Goal: Information Seeking & Learning: Learn about a topic

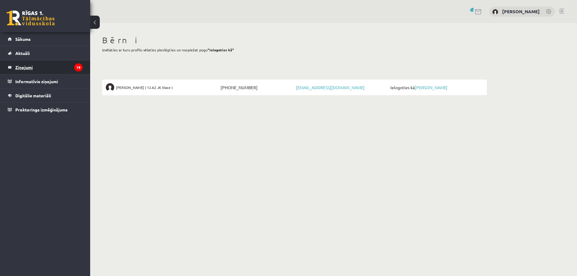
click at [22, 67] on legend "Ziņojumi 19" at bounding box center [48, 67] width 67 height 14
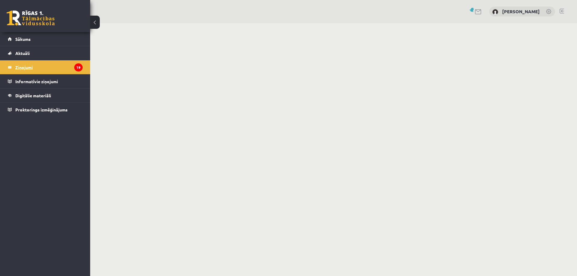
click at [26, 67] on legend "Ziņojumi 19" at bounding box center [48, 67] width 67 height 14
click at [41, 81] on legend "Informatīvie ziņojumi 0" at bounding box center [48, 81] width 67 height 14
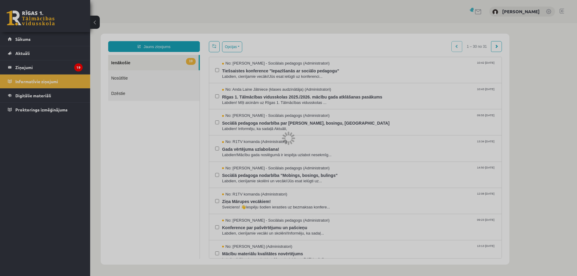
click at [295, 98] on div at bounding box center [288, 138] width 577 height 276
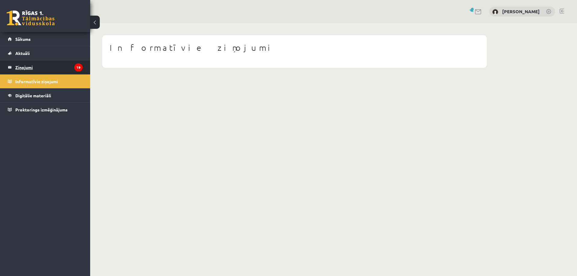
click at [27, 68] on legend "Ziņojumi 19" at bounding box center [48, 67] width 67 height 14
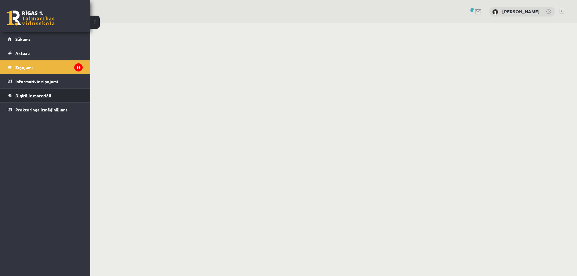
click at [35, 96] on span "Digitālie materiāli" at bounding box center [33, 95] width 36 height 5
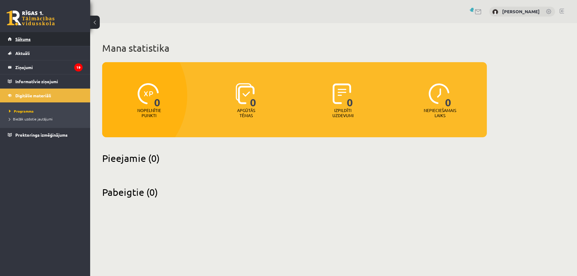
click at [28, 38] on span "Sākums" at bounding box center [22, 38] width 15 height 5
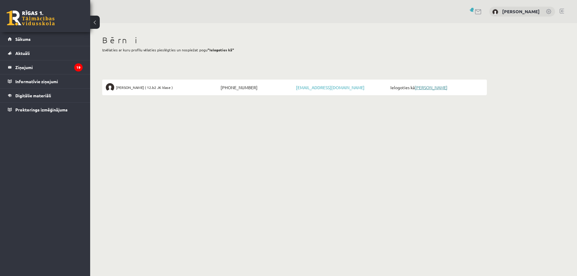
click at [435, 87] on link "[PERSON_NAME]" at bounding box center [430, 87] width 33 height 5
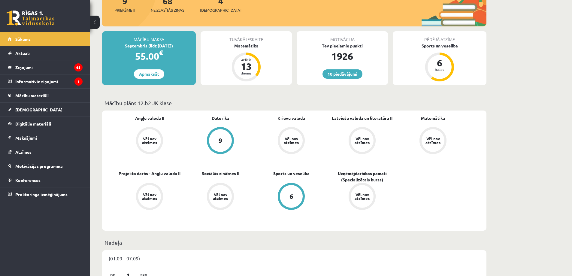
scroll to position [120, 0]
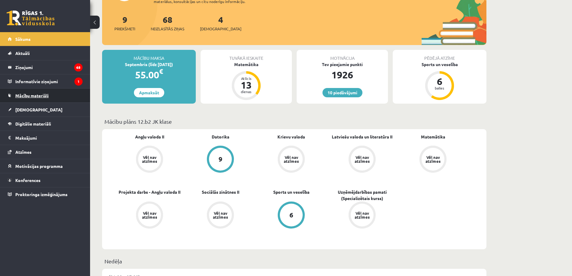
click at [45, 95] on span "Mācību materiāli" at bounding box center [31, 95] width 33 height 5
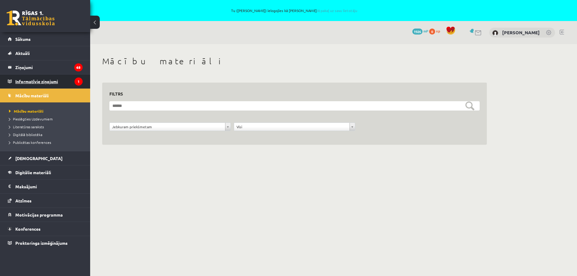
click at [78, 79] on icon "1" at bounding box center [78, 81] width 8 height 8
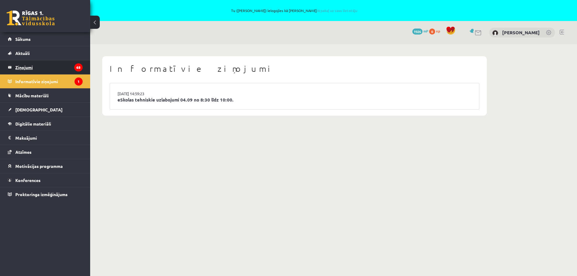
click at [29, 68] on legend "Ziņojumi 68" at bounding box center [48, 67] width 67 height 14
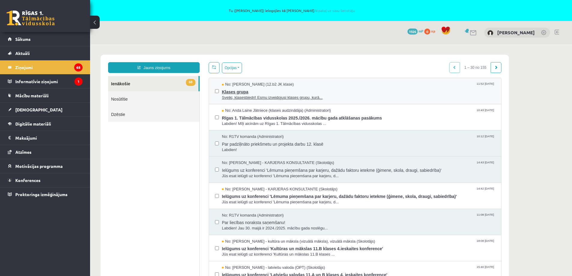
click at [236, 91] on span "Klases grupa" at bounding box center [358, 91] width 273 height 8
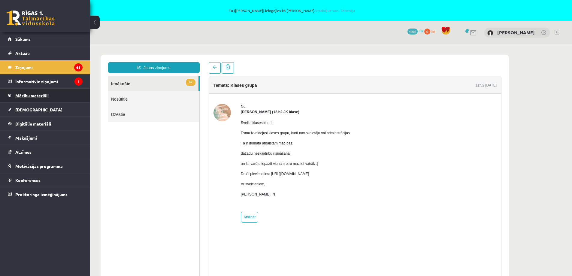
click at [29, 96] on span "Mācību materiāli" at bounding box center [31, 95] width 33 height 5
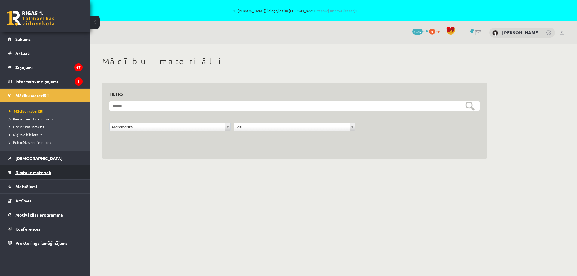
click at [44, 172] on span "Digitālie materiāli" at bounding box center [33, 172] width 36 height 5
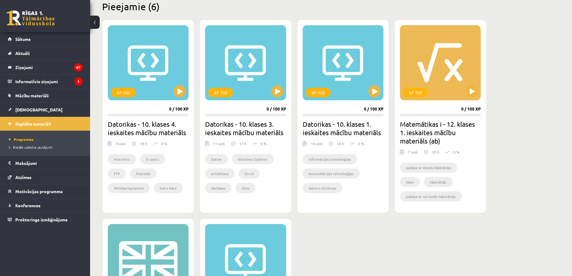
scroll to position [180, 0]
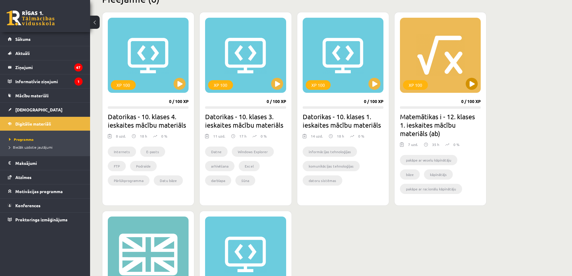
click at [454, 64] on div "XP 100" at bounding box center [440, 55] width 81 height 75
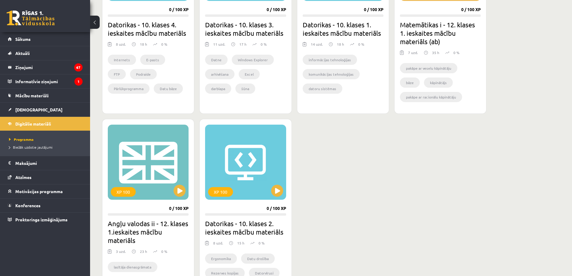
scroll to position [330, 0]
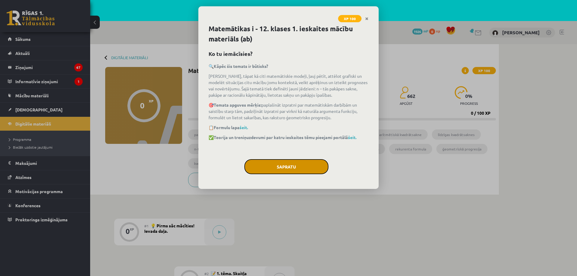
click at [289, 162] on button "Sapratu" at bounding box center [286, 166] width 84 height 15
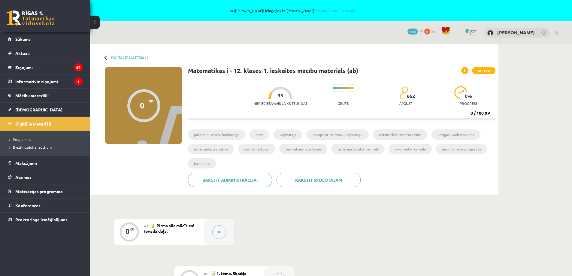
click at [216, 135] on li "pakāpe ar veselu kāpinātāju" at bounding box center [216, 134] width 57 height 10
click at [29, 96] on span "Mācību materiāli" at bounding box center [31, 95] width 33 height 5
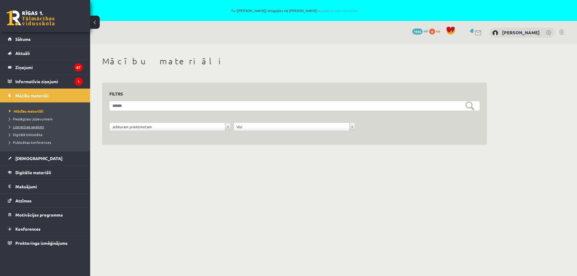
click at [32, 126] on span "Literatūras saraksts" at bounding box center [26, 126] width 35 height 5
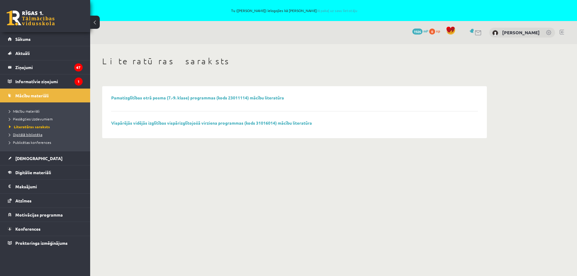
click at [41, 134] on span "Digitālā bibliotēka" at bounding box center [25, 134] width 33 height 5
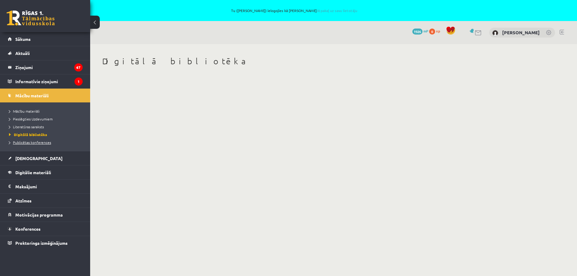
click at [30, 141] on span "Publicētas konferences" at bounding box center [30, 142] width 42 height 5
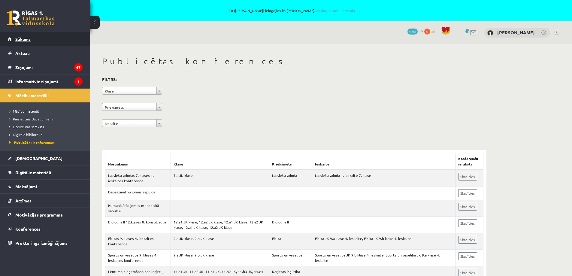
click at [20, 39] on span "Sākums" at bounding box center [22, 38] width 15 height 5
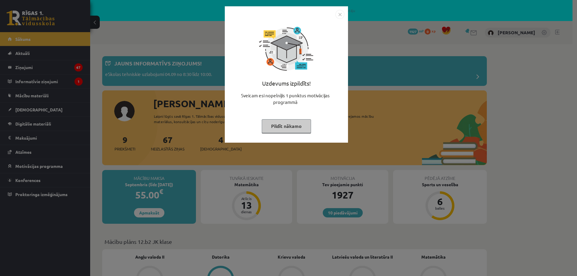
click at [286, 126] on button "Pildīt nākamo" at bounding box center [286, 126] width 49 height 14
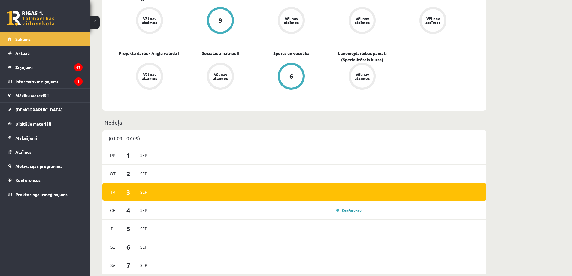
scroll to position [300, 0]
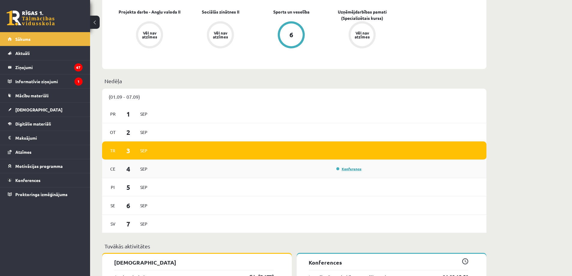
click at [352, 169] on link "Konference" at bounding box center [348, 168] width 25 height 5
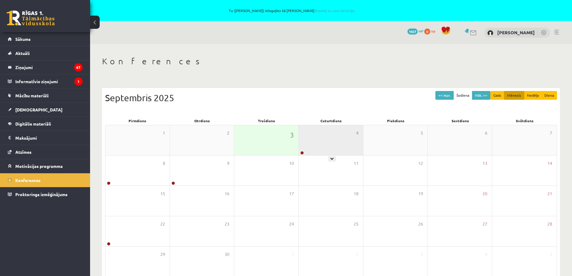
click at [336, 141] on div "4" at bounding box center [331, 140] width 64 height 30
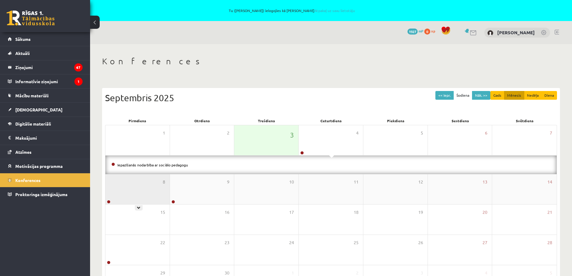
click at [155, 188] on div "8" at bounding box center [137, 189] width 64 height 30
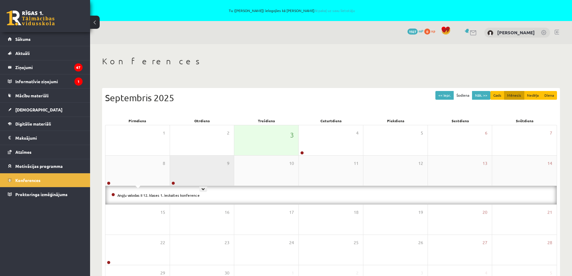
click at [195, 176] on div "9" at bounding box center [202, 171] width 64 height 30
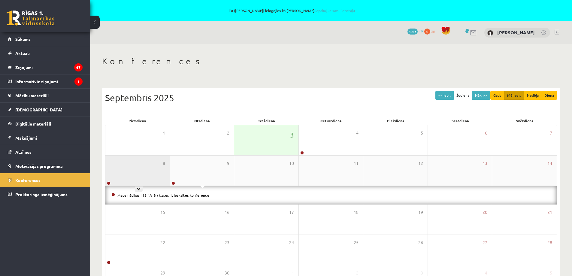
click at [147, 180] on div "8" at bounding box center [137, 171] width 64 height 30
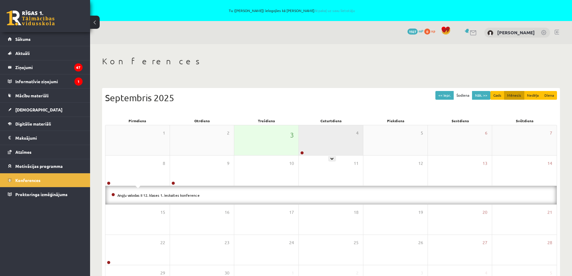
click at [329, 150] on div "4" at bounding box center [331, 140] width 64 height 30
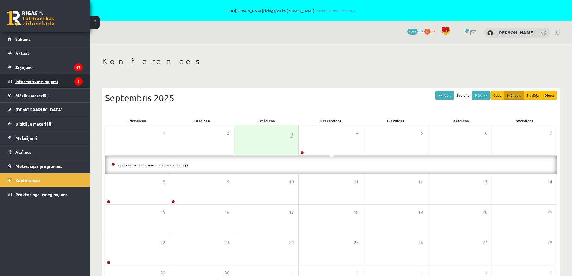
click at [39, 82] on legend "Informatīvie ziņojumi 1" at bounding box center [48, 81] width 67 height 14
